Goal: Use online tool/utility

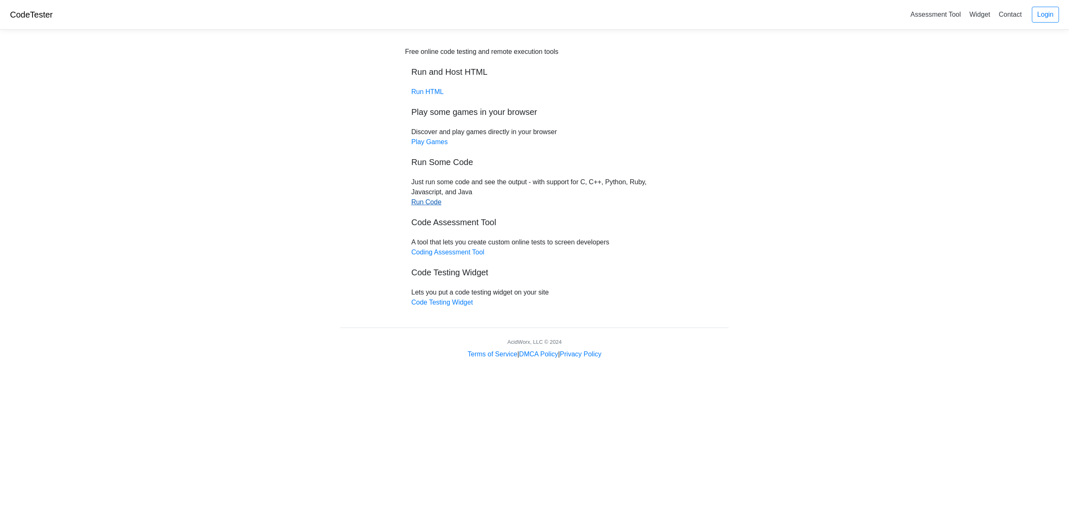
click at [426, 200] on link "Run Code" at bounding box center [426, 201] width 30 height 7
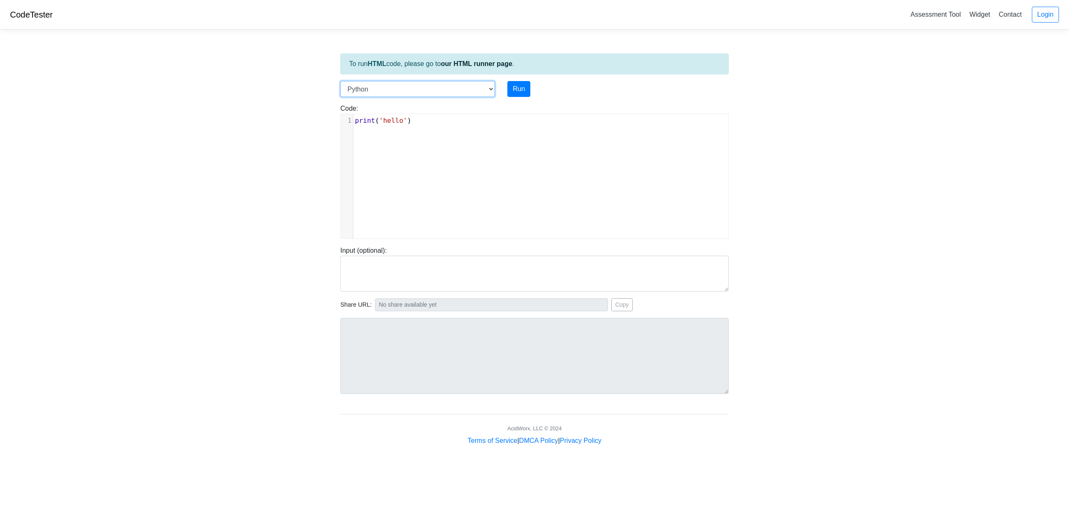
click at [491, 86] on select "C C++ Go Java Javascript Python Ruby" at bounding box center [417, 89] width 154 height 16
select select "c"
click at [340, 81] on select "C C++ Go Java Javascript Python Ruby" at bounding box center [417, 89] width 154 height 16
click at [518, 88] on button "Run" at bounding box center [518, 89] width 23 height 16
type input "[URL][DOMAIN_NAME]"
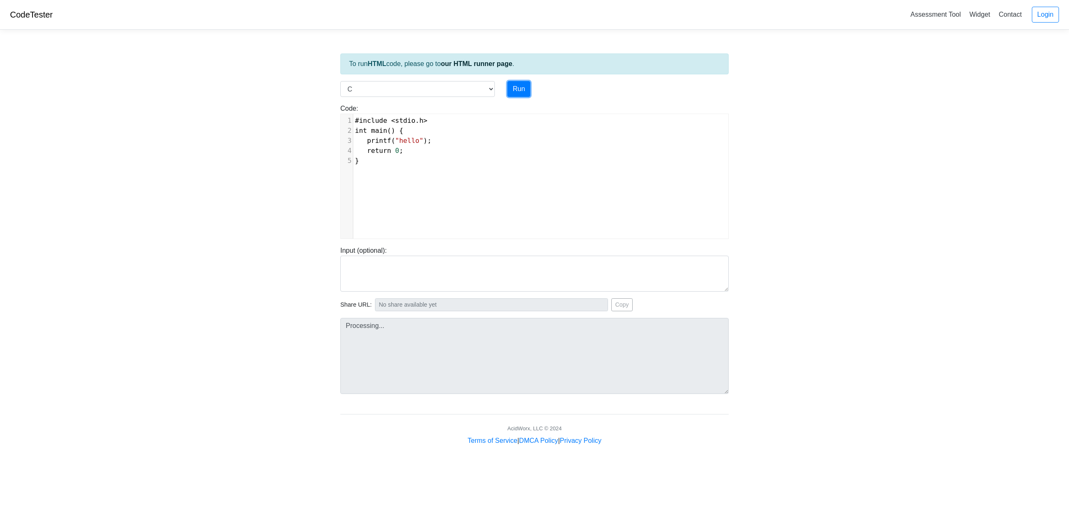
type textarea "Stdout: hello"
click at [377, 166] on div "xxxxxxxxxx 1 #include < stdio . h > 2 int main () { 3 printf ( "hello" ); 4 ret…" at bounding box center [543, 140] width 381 height 53
click at [393, 265] on textarea at bounding box center [534, 274] width 388 height 36
paste textarea "#include <stdio.h> int main() { printf("Hello and welcome to the generative AI …"
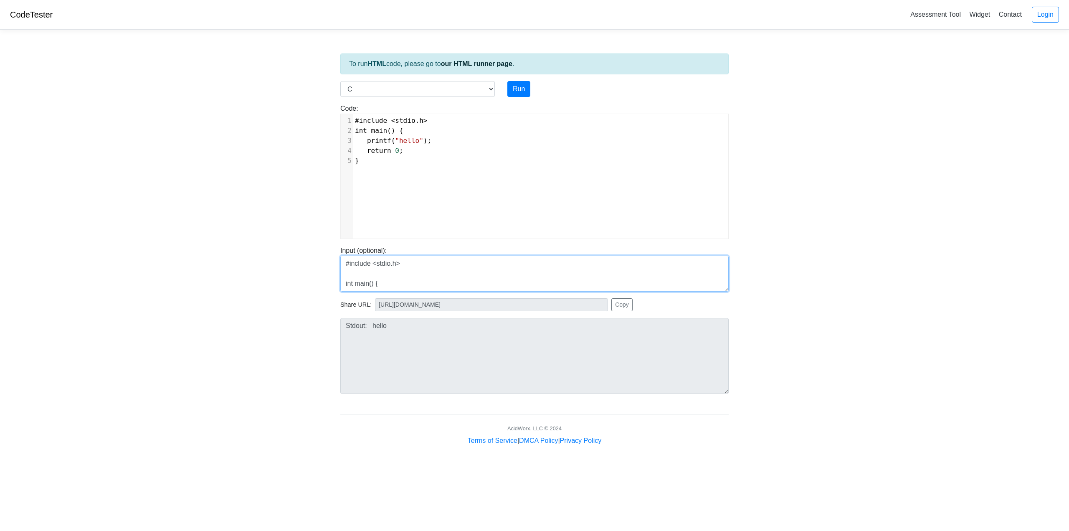
scroll to position [37, 0]
type textarea "#include <stdio.h> int main() { printf("Hello and welcome to the generative AI …"
click at [520, 87] on button "Run" at bounding box center [518, 89] width 23 height 16
type input "[URL][DOMAIN_NAME]"
type textarea "Stdout: hello"
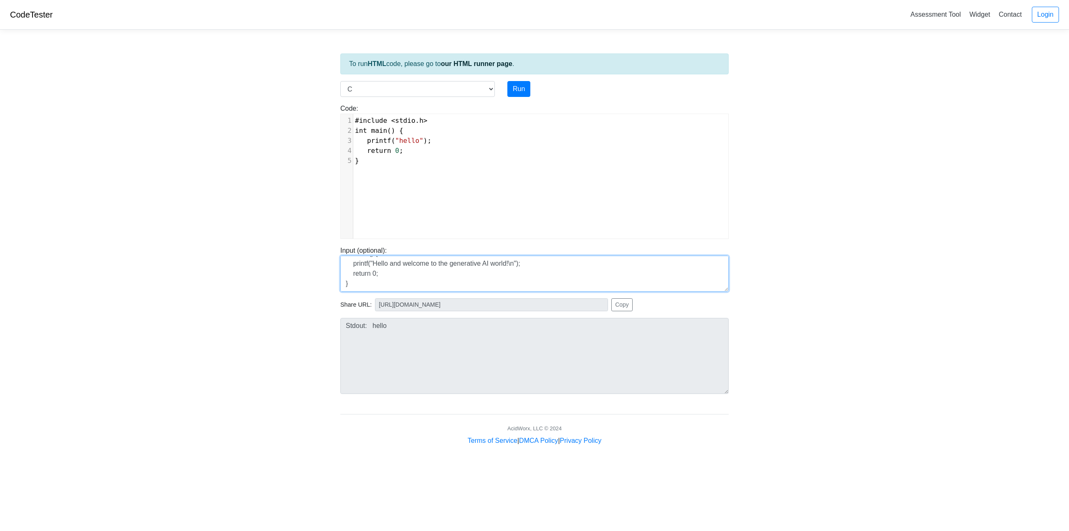
click at [428, 284] on textarea "#include <stdio.h> int main() { printf("Hello and welcome to the generative AI …" at bounding box center [534, 274] width 388 height 36
